Goal: Task Accomplishment & Management: Use online tool/utility

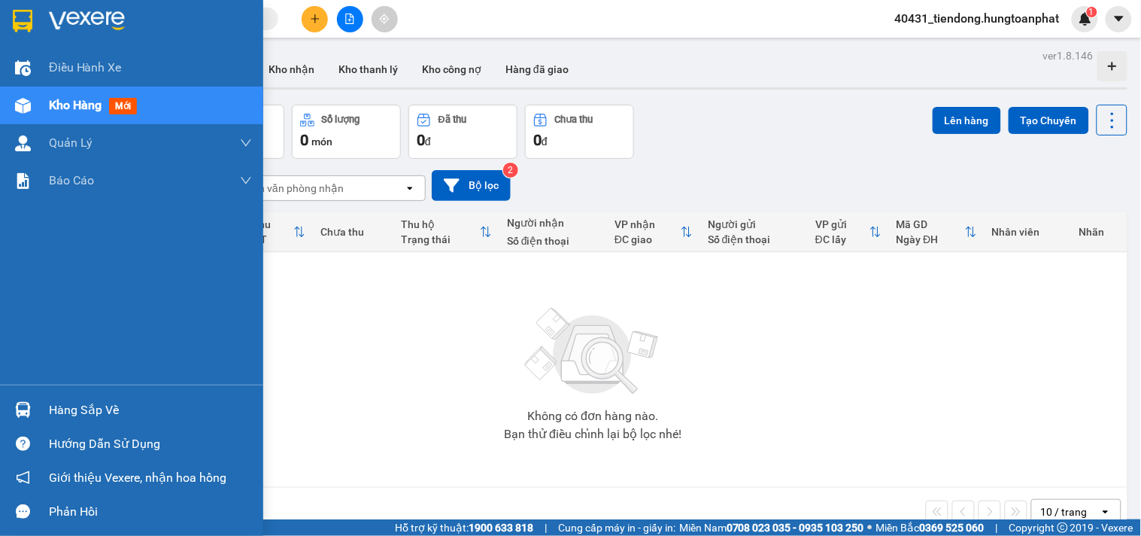
click at [18, 404] on img at bounding box center [23, 410] width 16 height 16
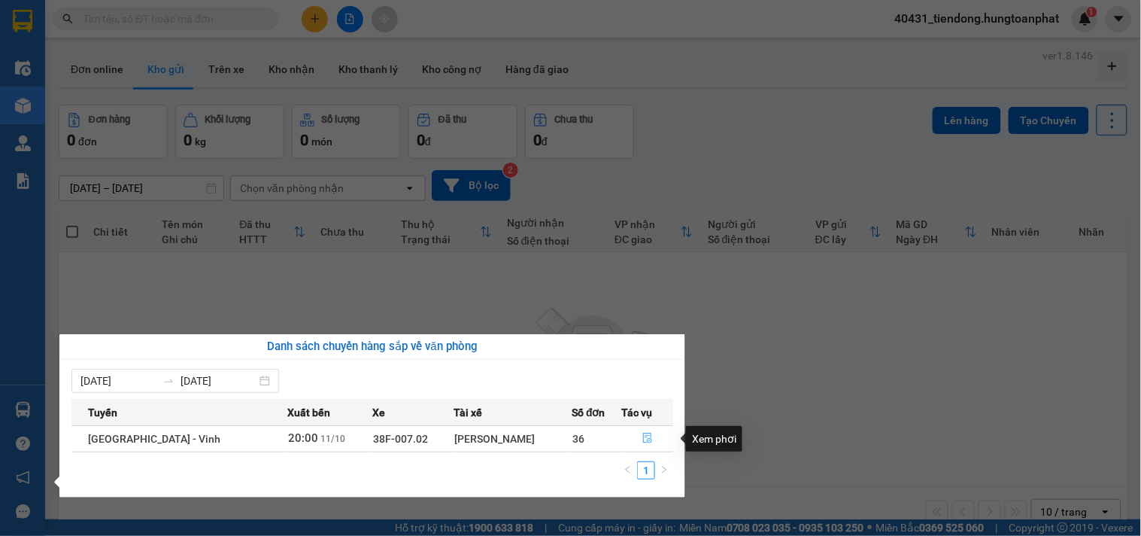
click at [647, 445] on span "file-done" at bounding box center [647, 439] width 11 height 12
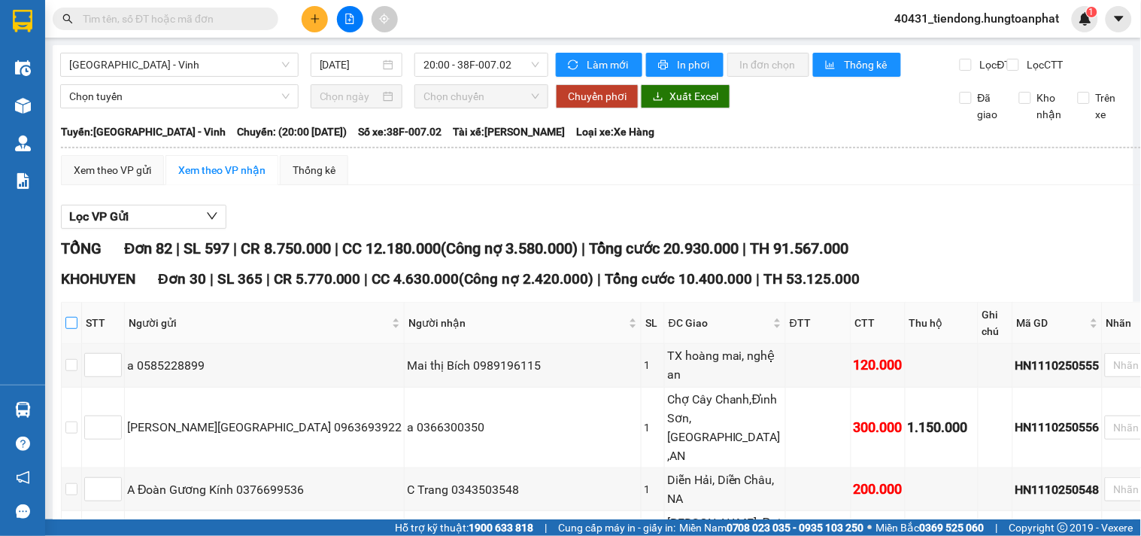
click at [77, 327] on input "checkbox" at bounding box center [71, 323] width 12 height 12
checkbox input "true"
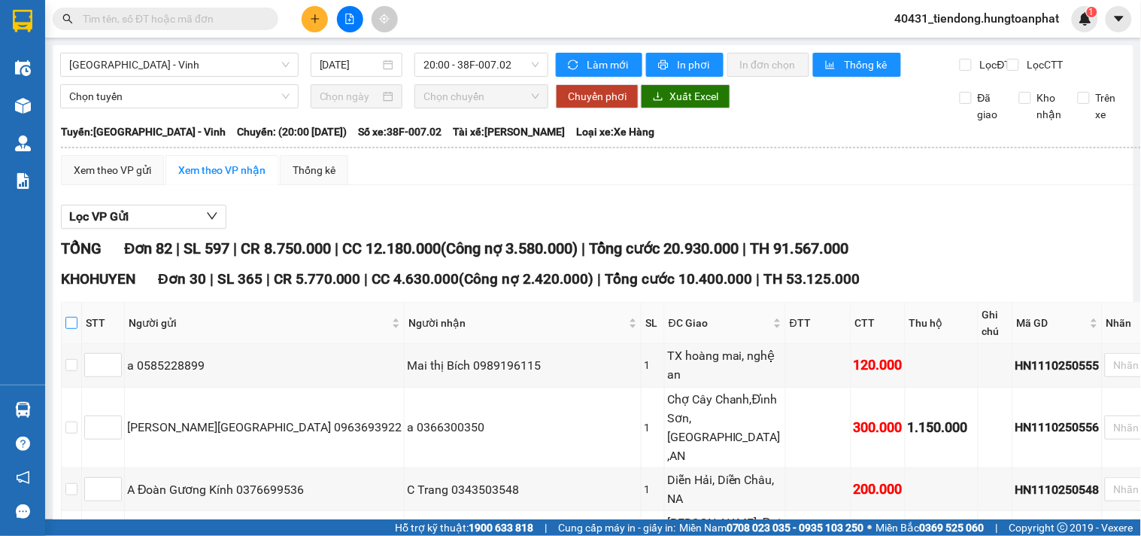
checkbox input "true"
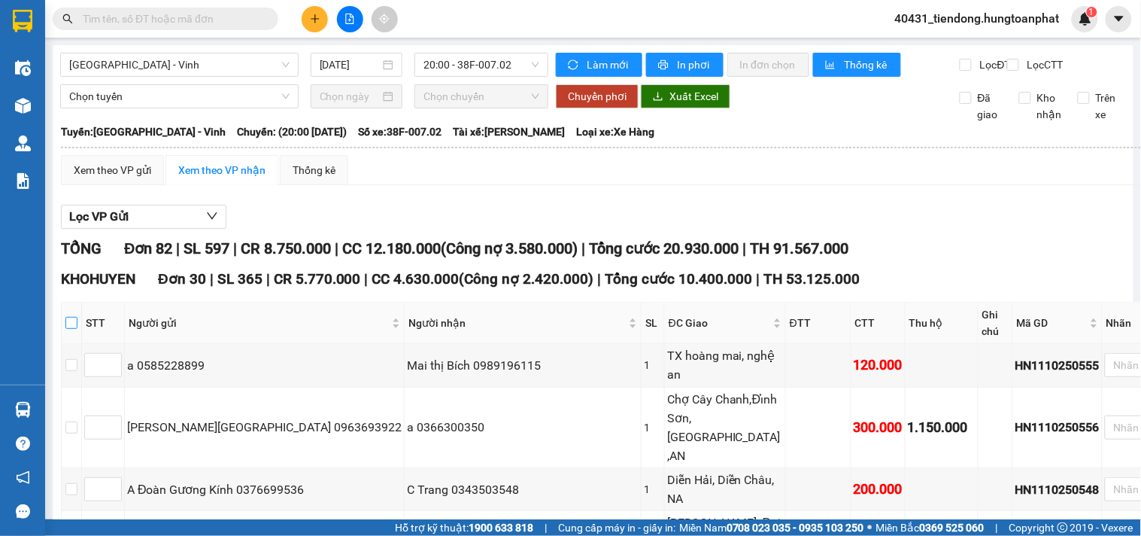
checkbox input "true"
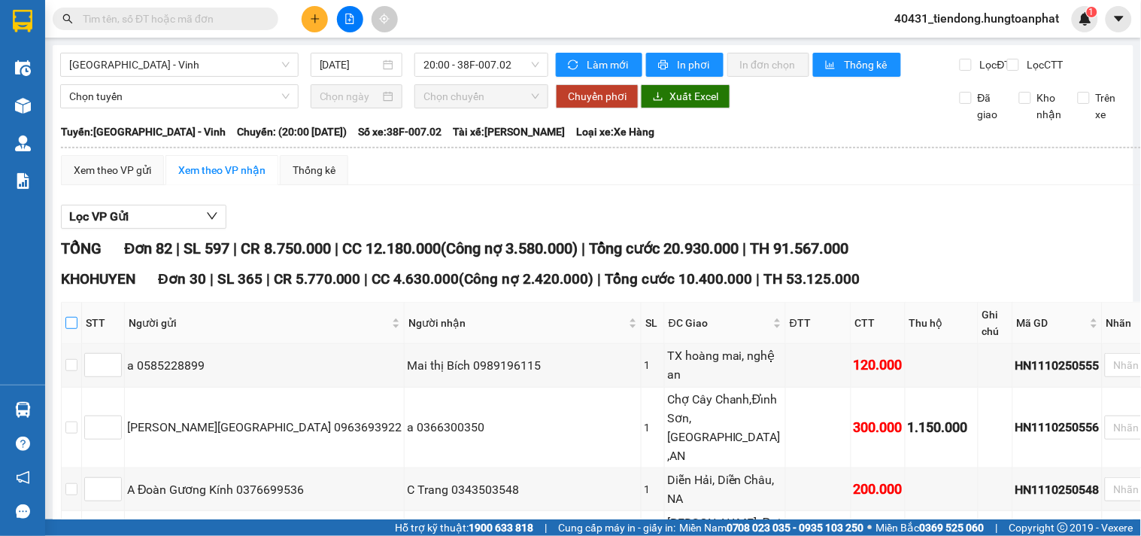
checkbox input "true"
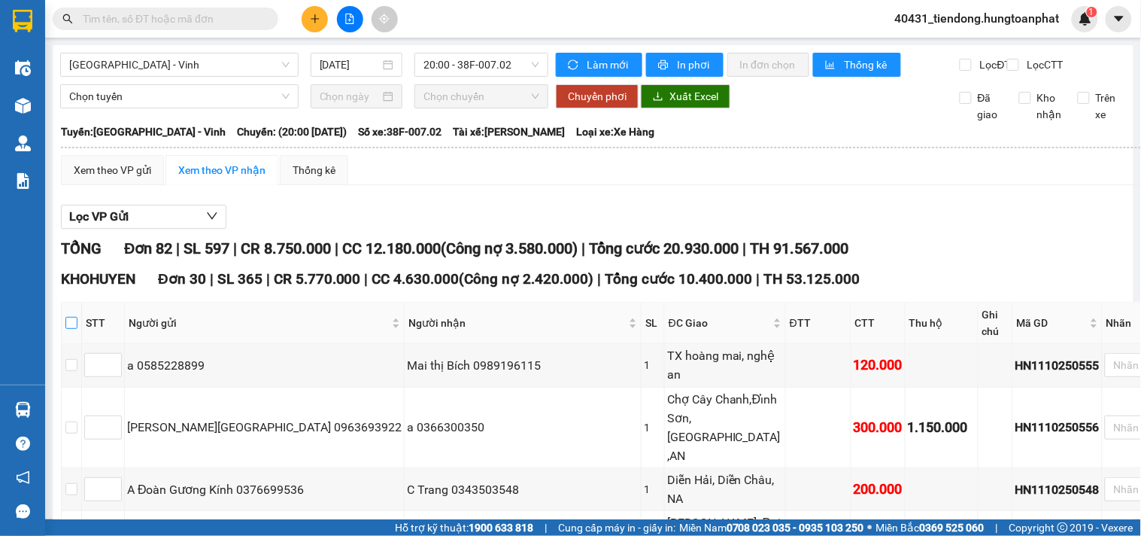
checkbox input "true"
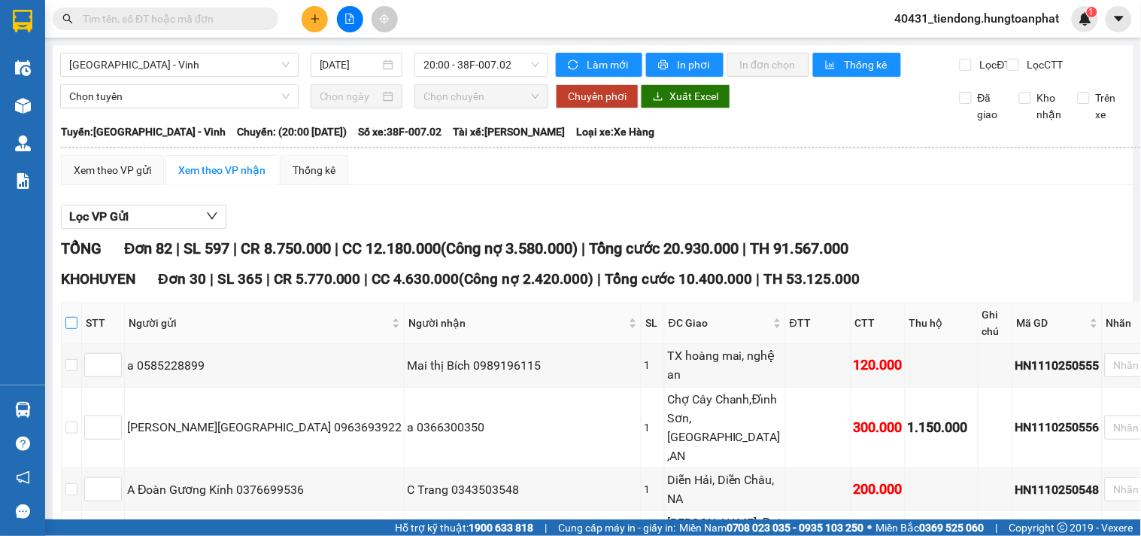
checkbox input "true"
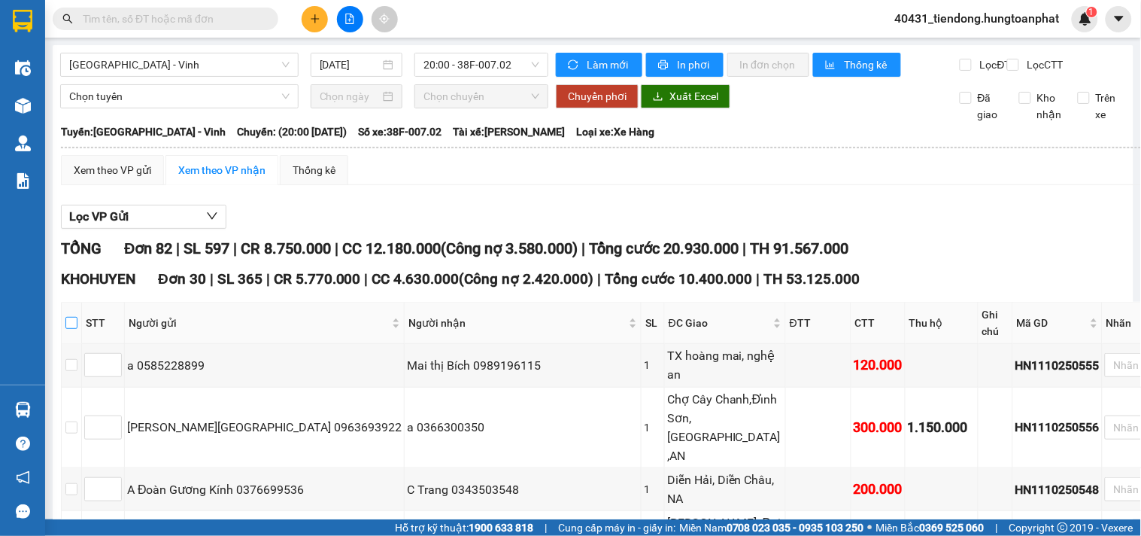
checkbox input "true"
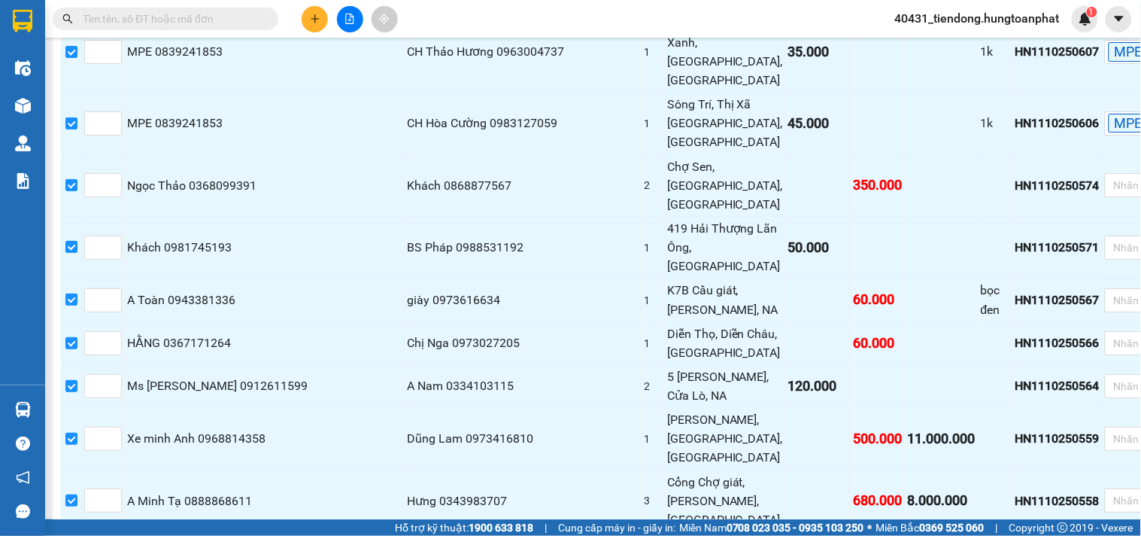
scroll to position [1446, 0]
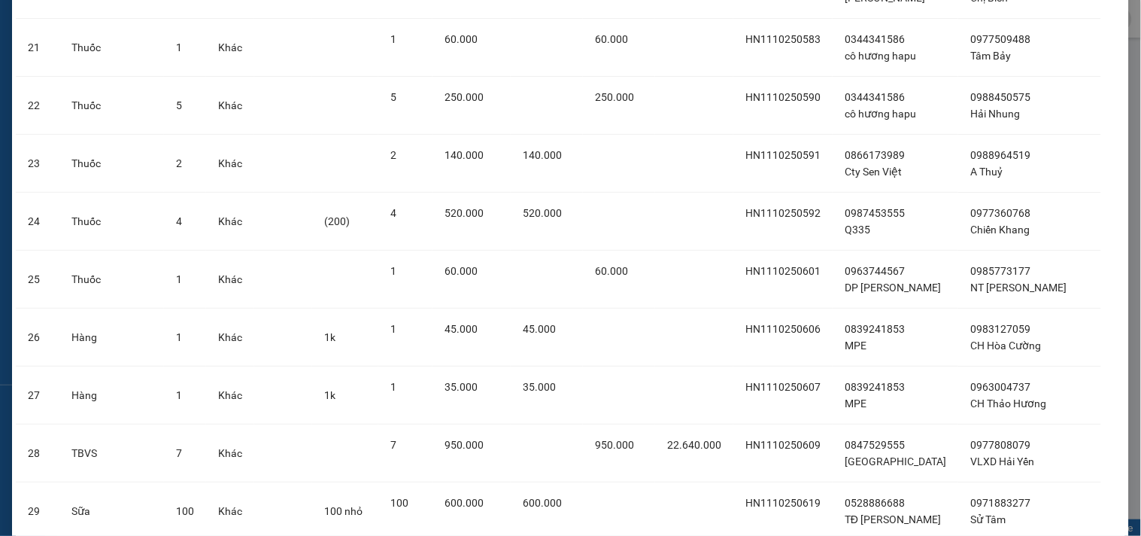
scroll to position [1439, 0]
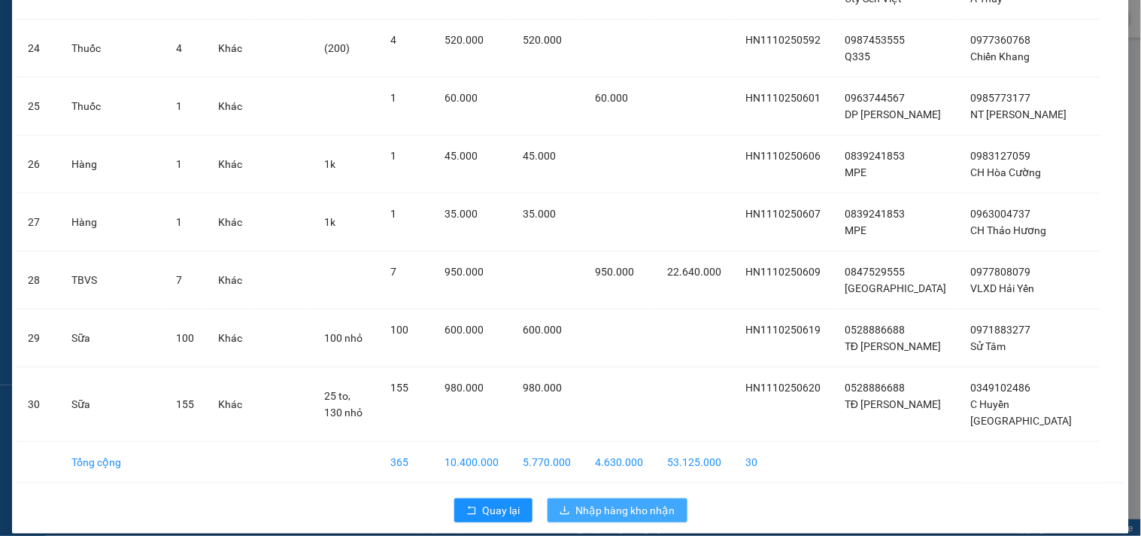
click at [625, 502] on span "Nhập hàng kho nhận" at bounding box center [625, 510] width 99 height 17
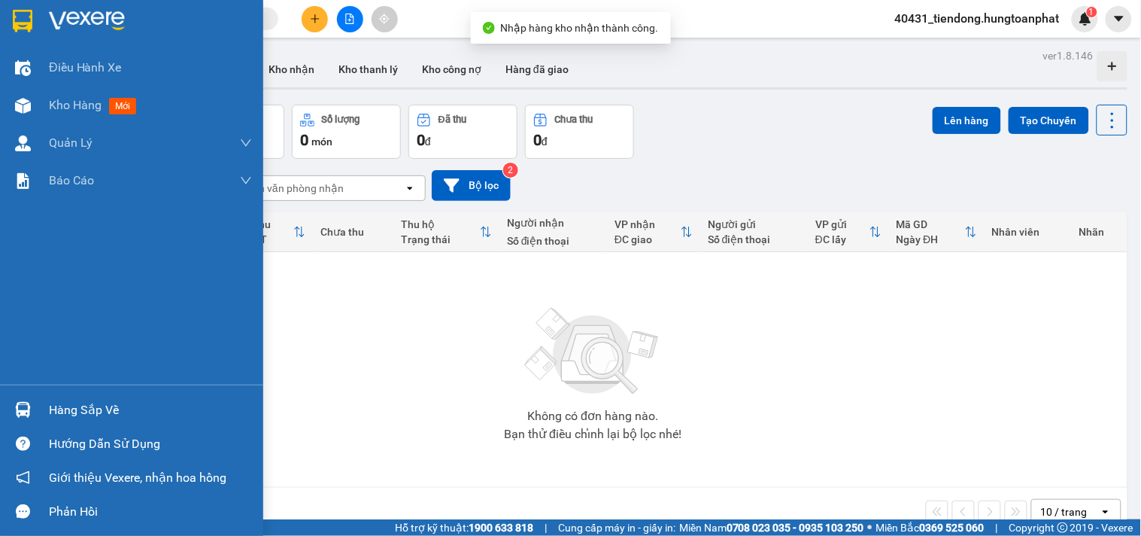
click at [26, 409] on img at bounding box center [23, 410] width 16 height 16
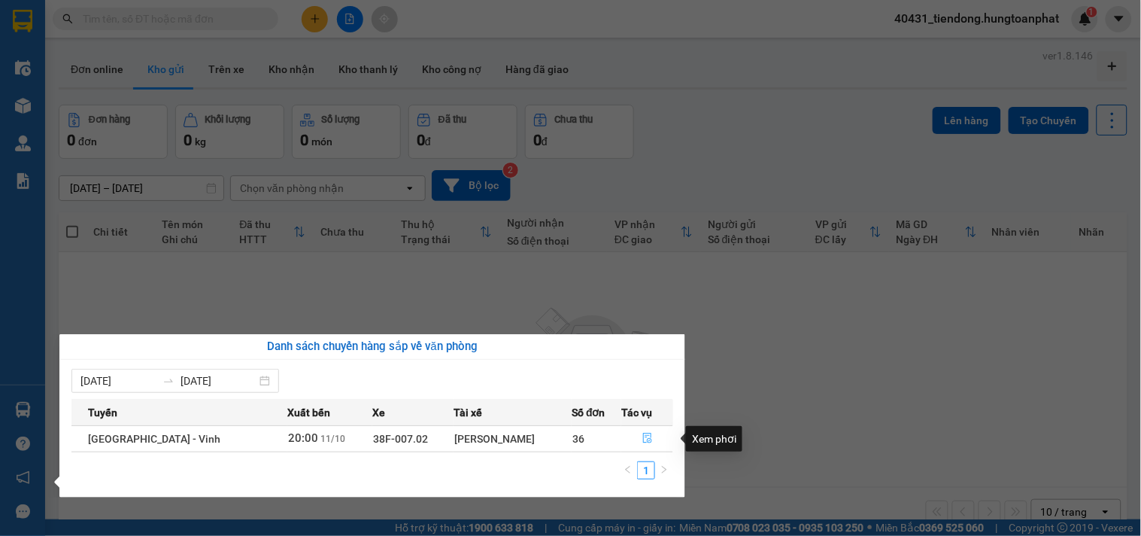
click at [636, 435] on button "button" at bounding box center [647, 439] width 50 height 24
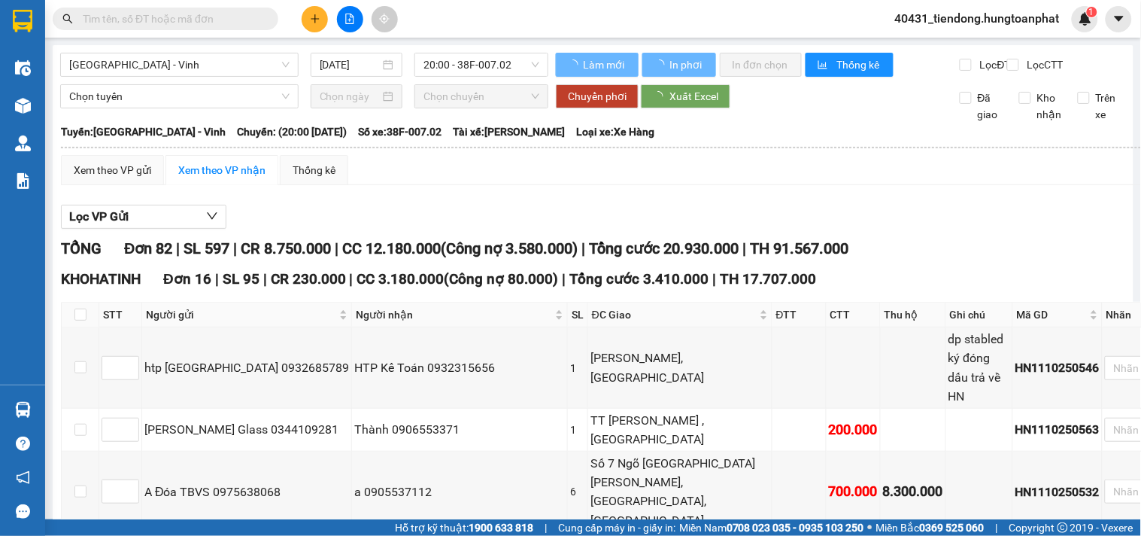
click at [79, 320] on input "checkbox" at bounding box center [80, 314] width 12 height 12
checkbox input "true"
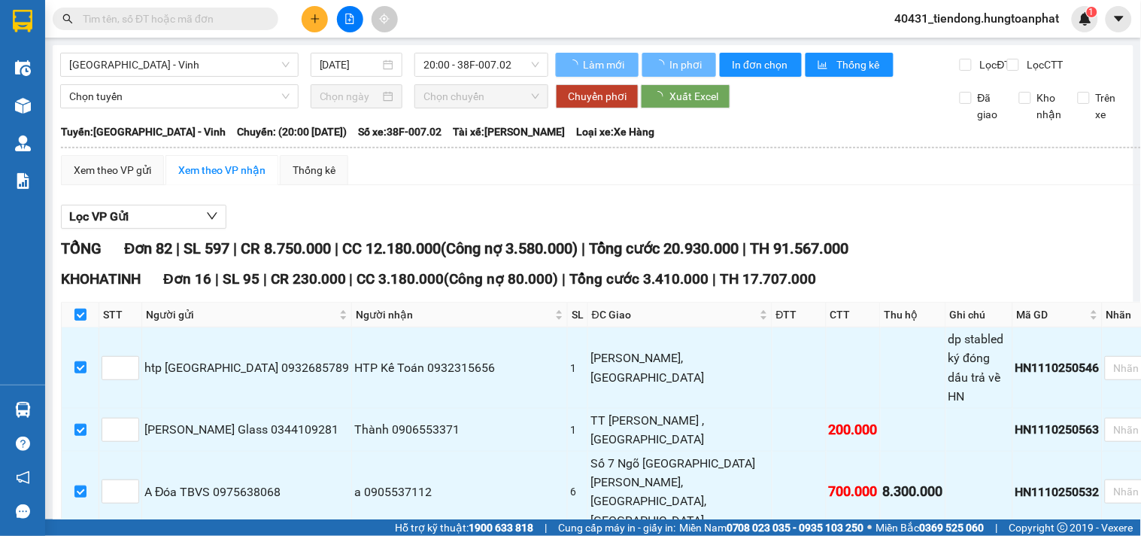
checkbox input "true"
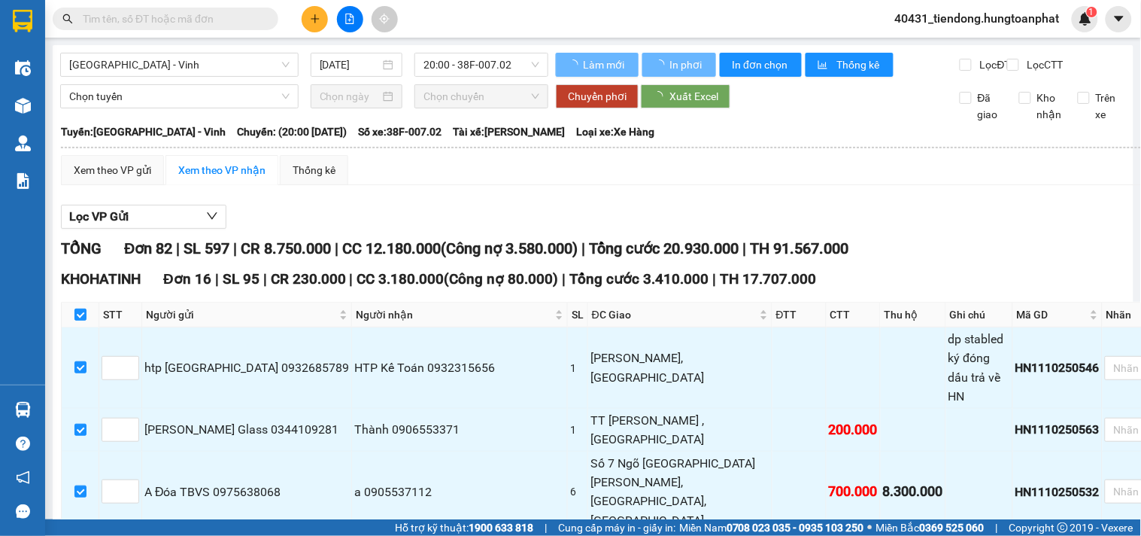
checkbox input "true"
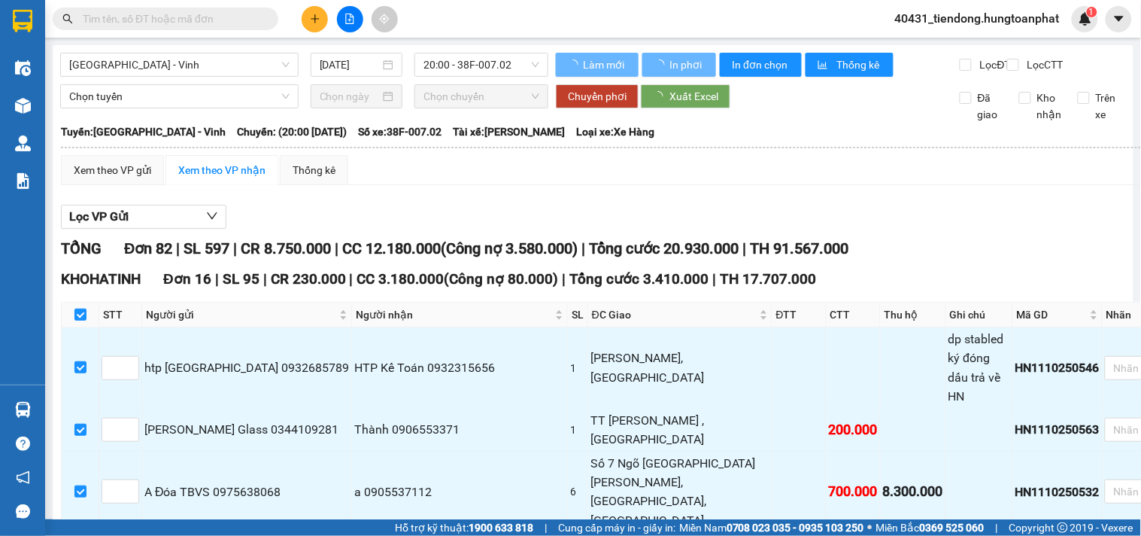
checkbox input "true"
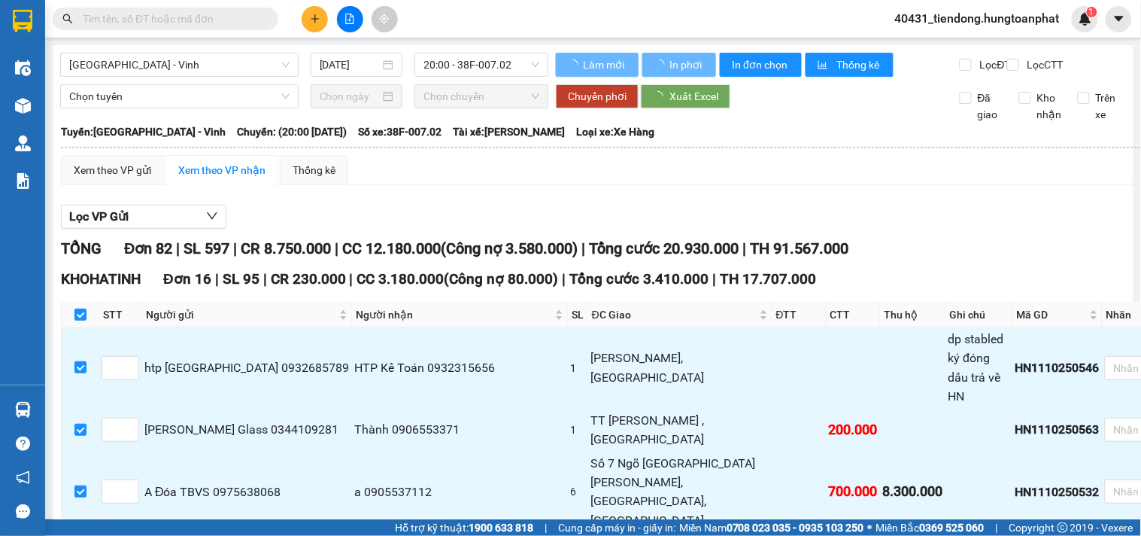
checkbox input "true"
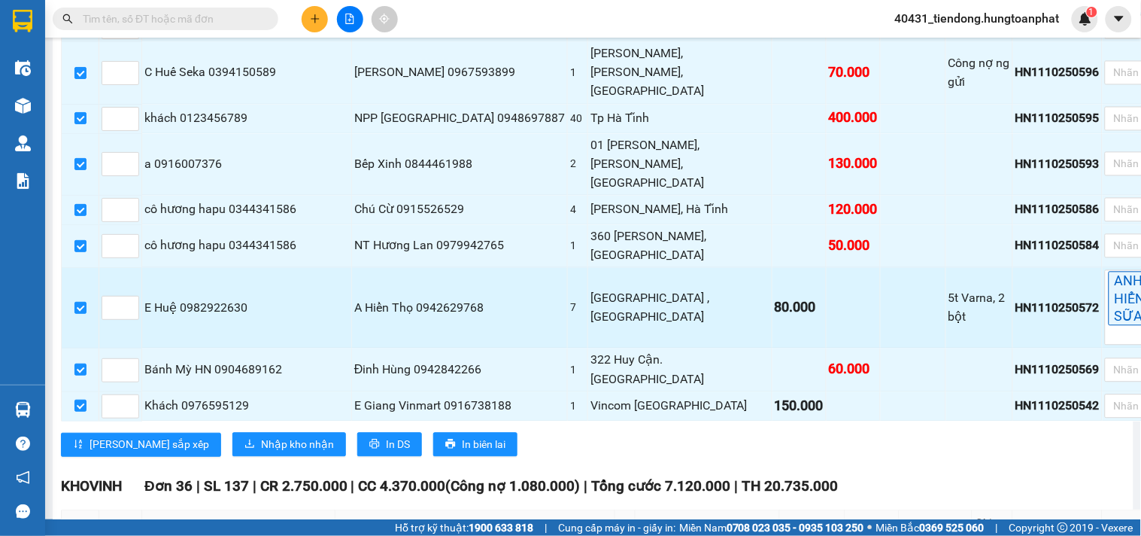
scroll to position [689, 0]
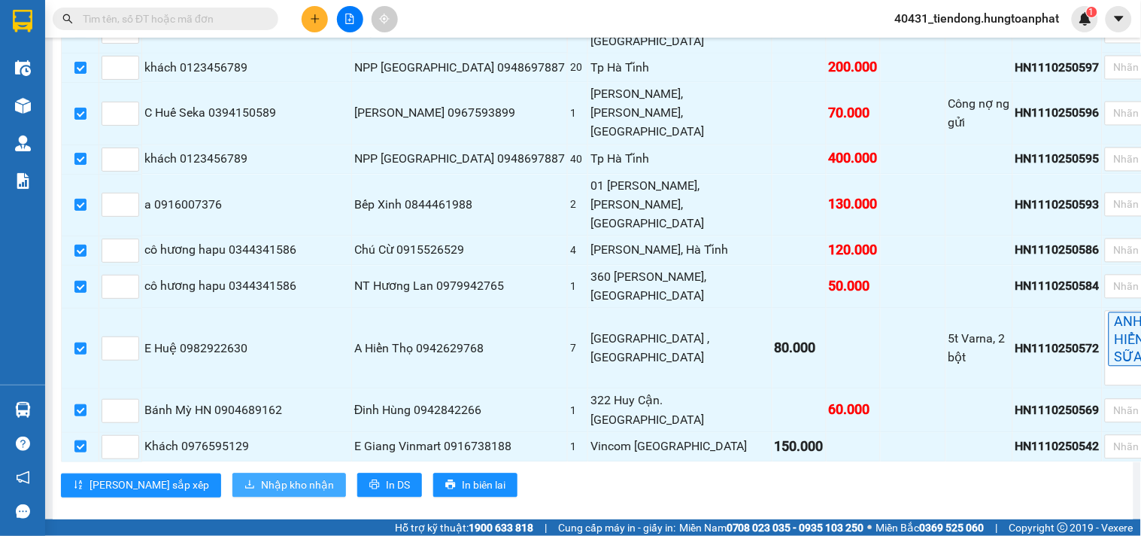
click at [261, 477] on span "Nhập kho nhận" at bounding box center [297, 485] width 73 height 17
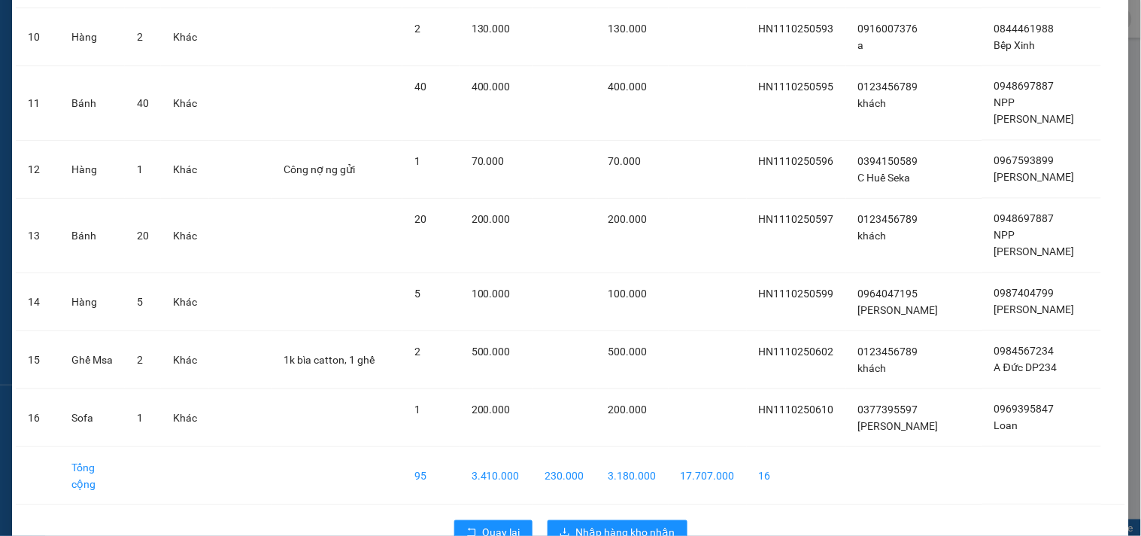
scroll to position [678, 0]
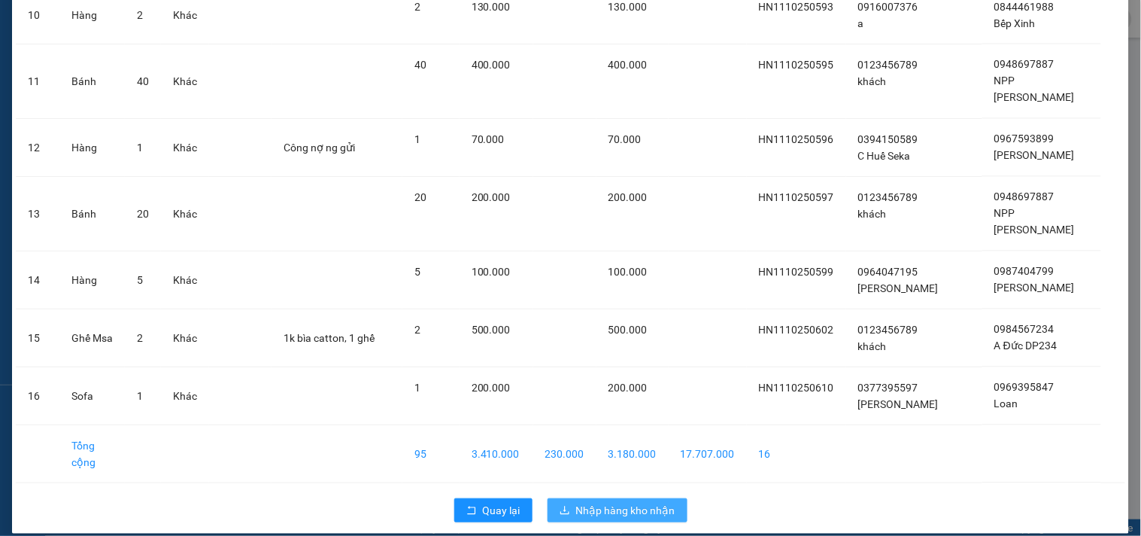
click at [627, 502] on span "Nhập hàng kho nhận" at bounding box center [625, 510] width 99 height 17
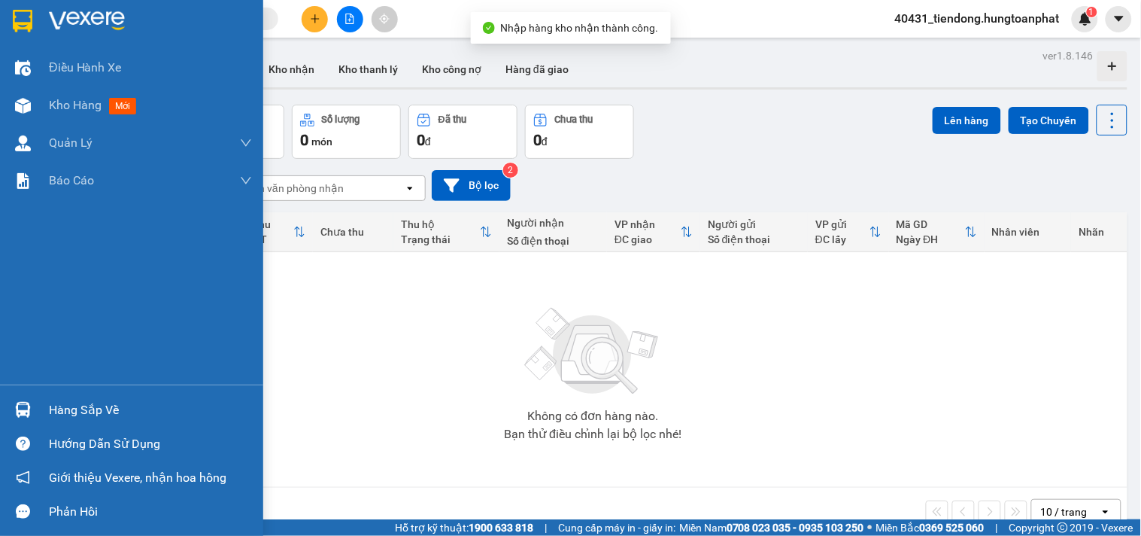
click at [20, 403] on img at bounding box center [23, 410] width 16 height 16
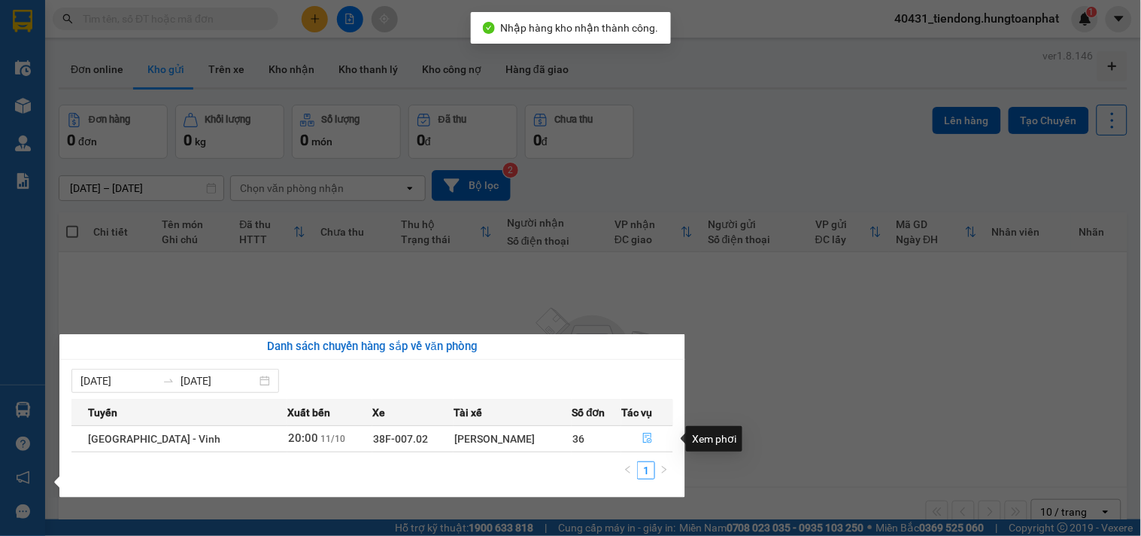
click at [647, 437] on icon "file-done" at bounding box center [647, 438] width 9 height 11
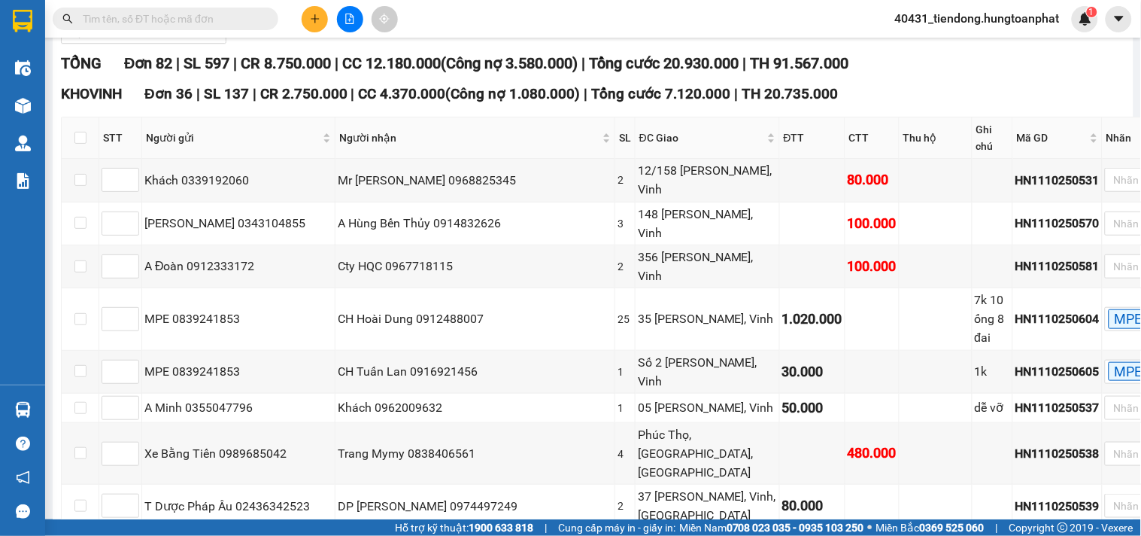
scroll to position [166, 0]
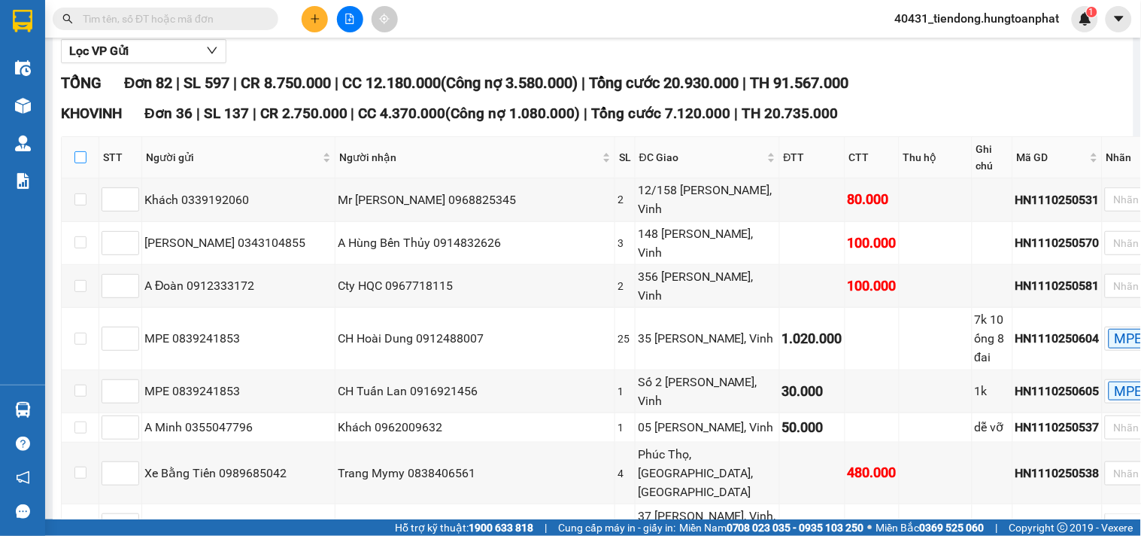
click at [81, 158] on input "checkbox" at bounding box center [80, 157] width 12 height 12
checkbox input "true"
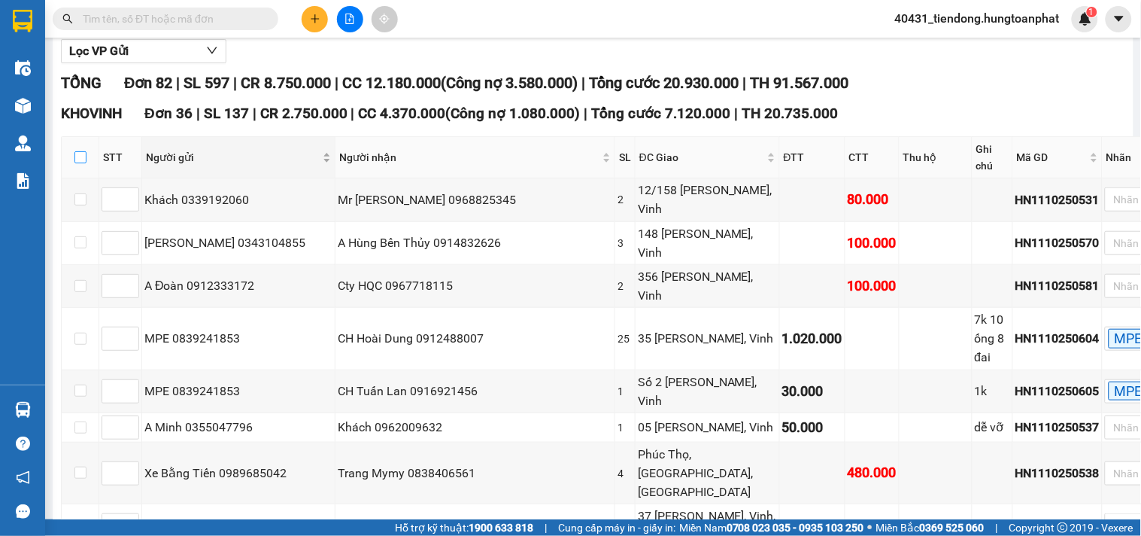
checkbox input "true"
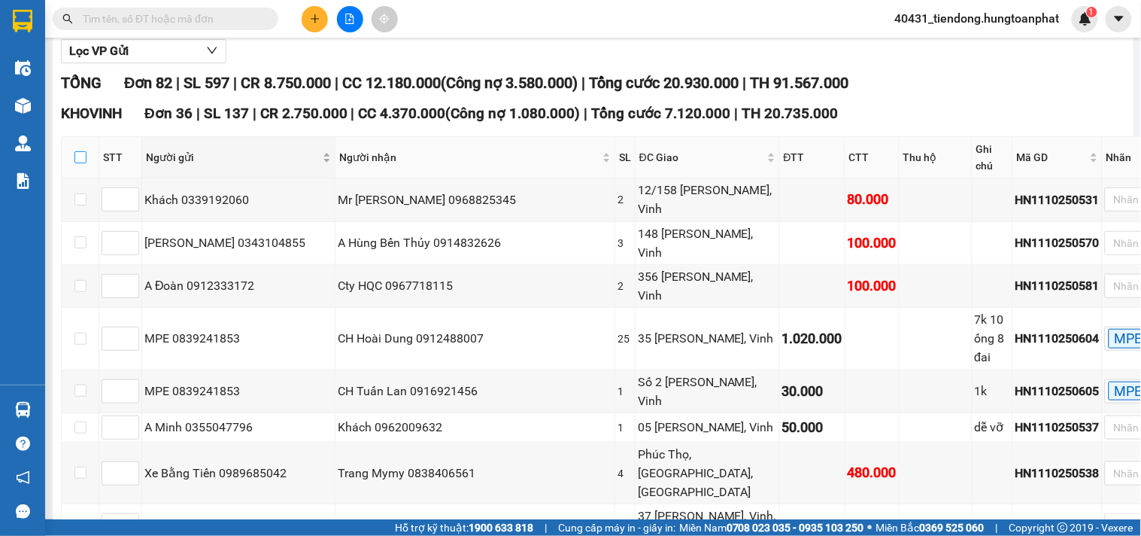
checkbox input "true"
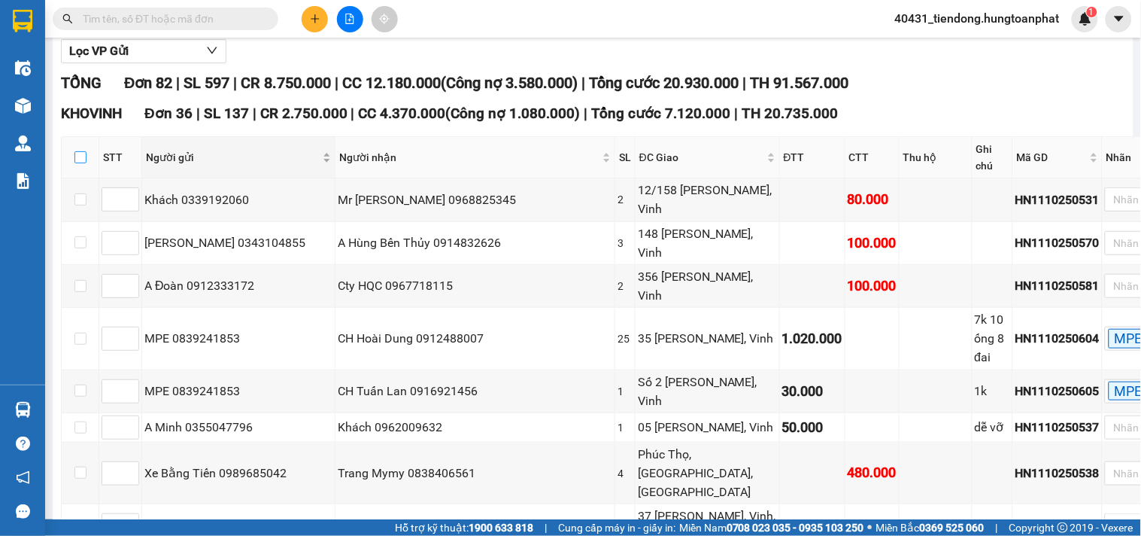
checkbox input "true"
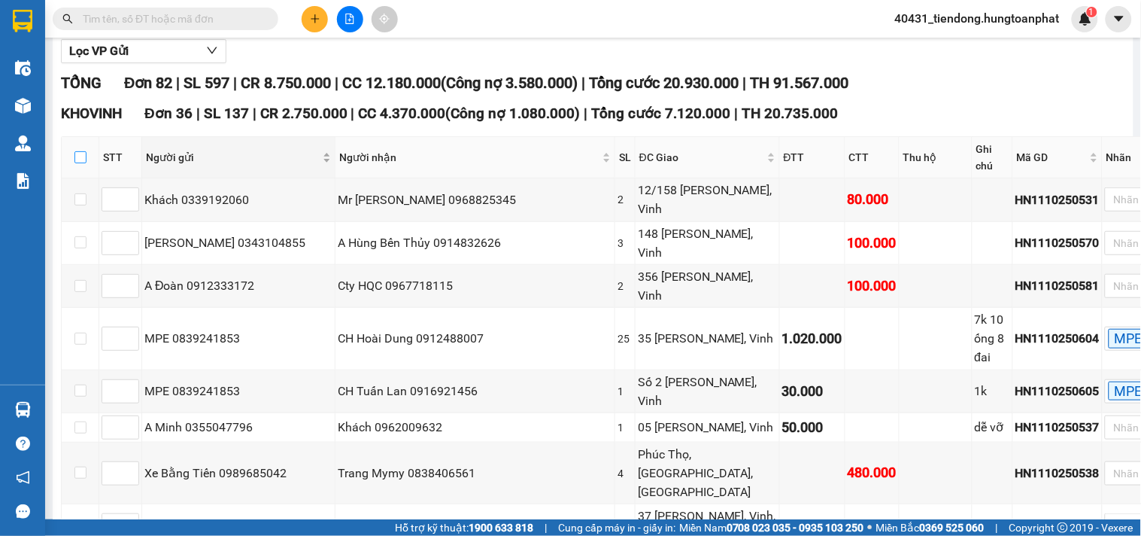
checkbox input "true"
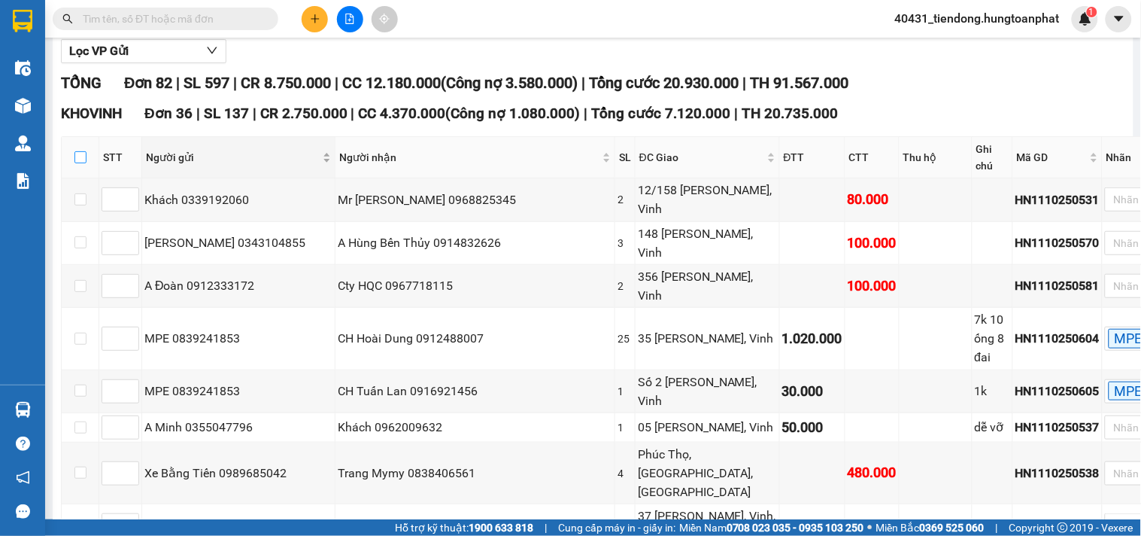
checkbox input "true"
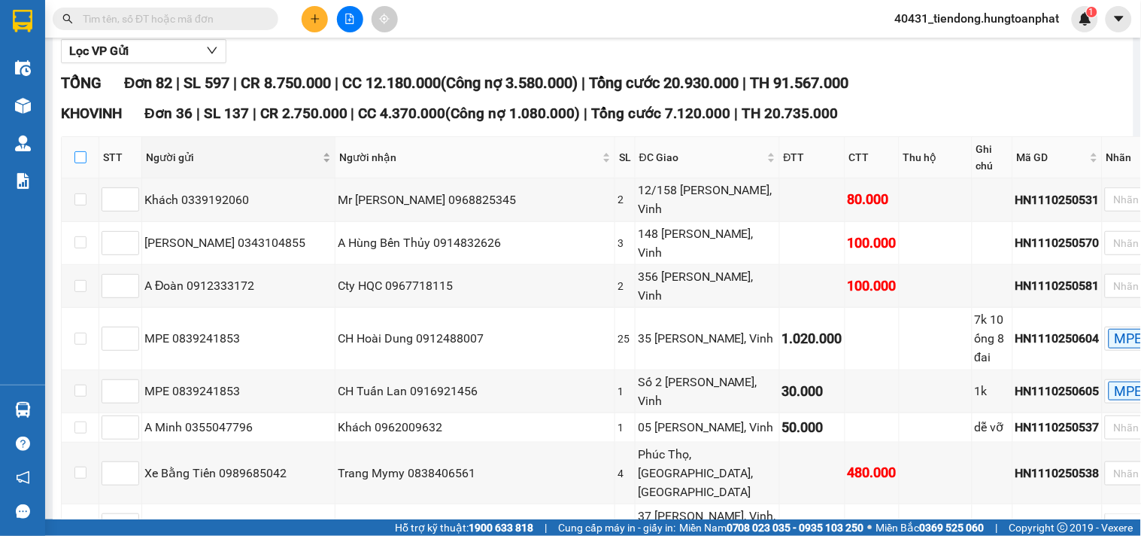
checkbox input "true"
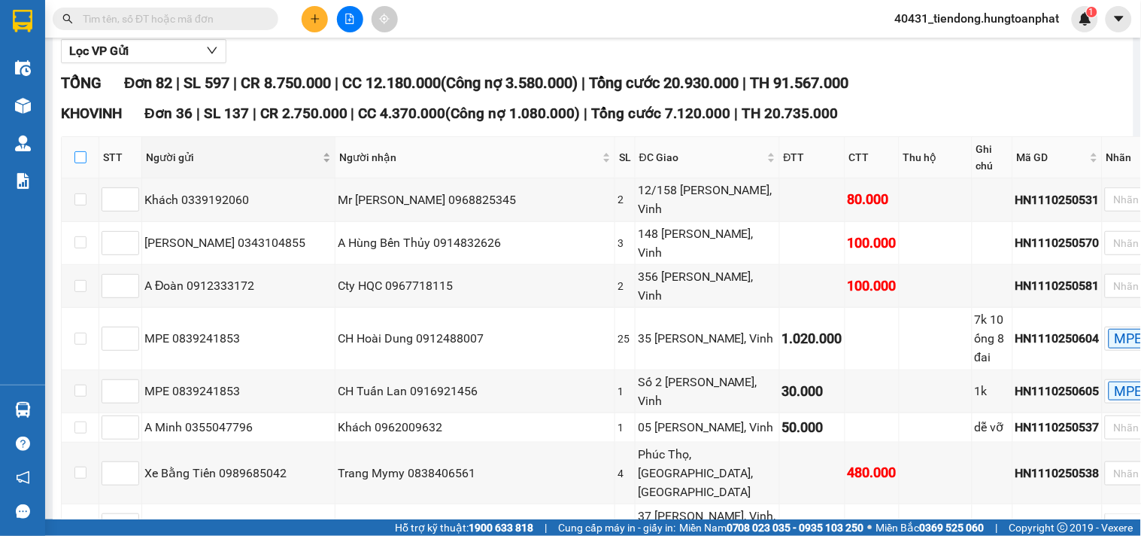
checkbox input "true"
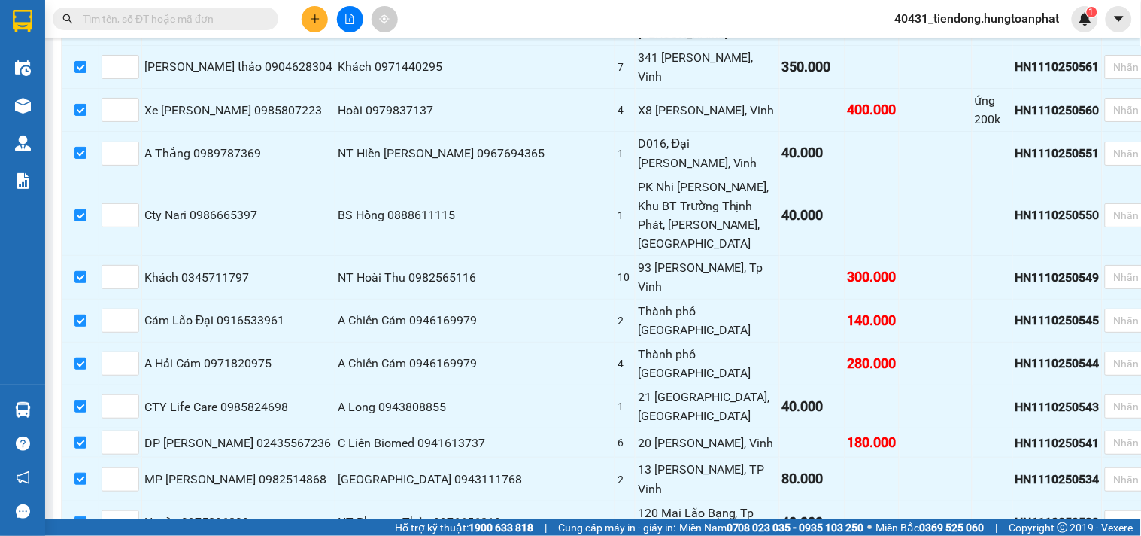
scroll to position [1386, 0]
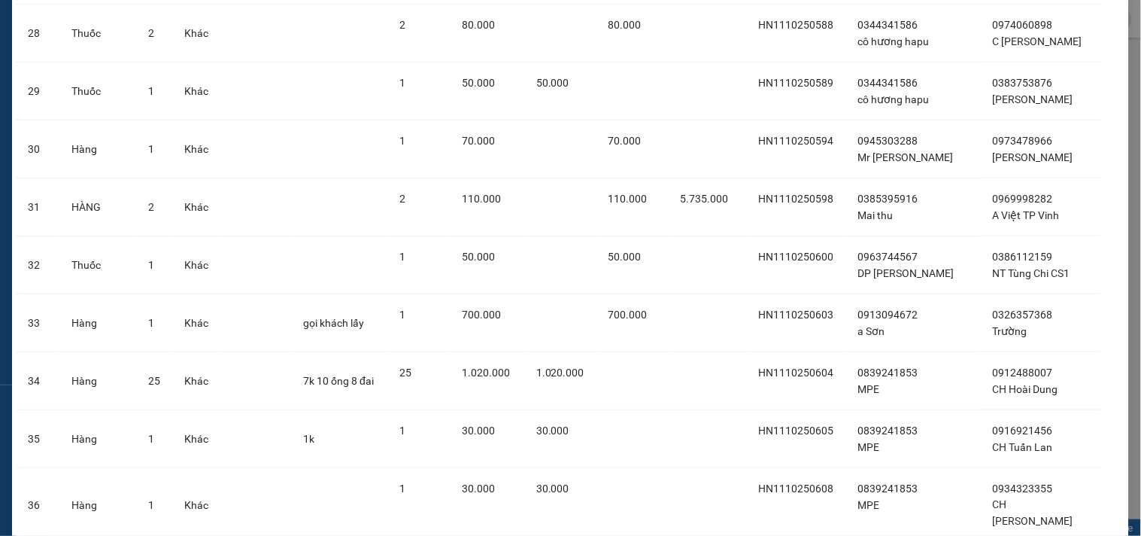
scroll to position [1787, 0]
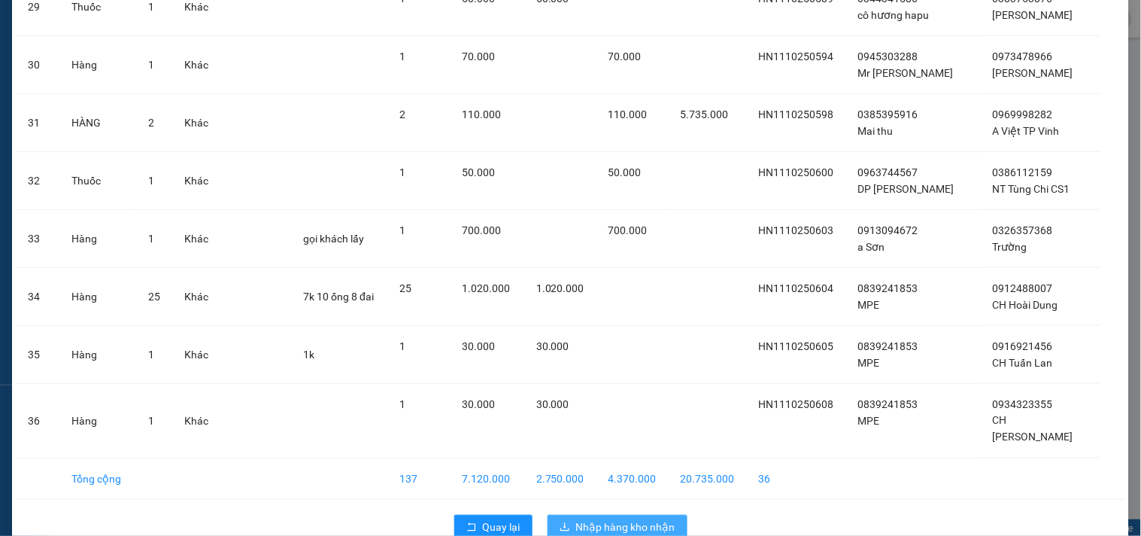
click at [639, 518] on span "Nhập hàng kho nhận" at bounding box center [625, 526] width 99 height 17
